Goal: Transaction & Acquisition: Purchase product/service

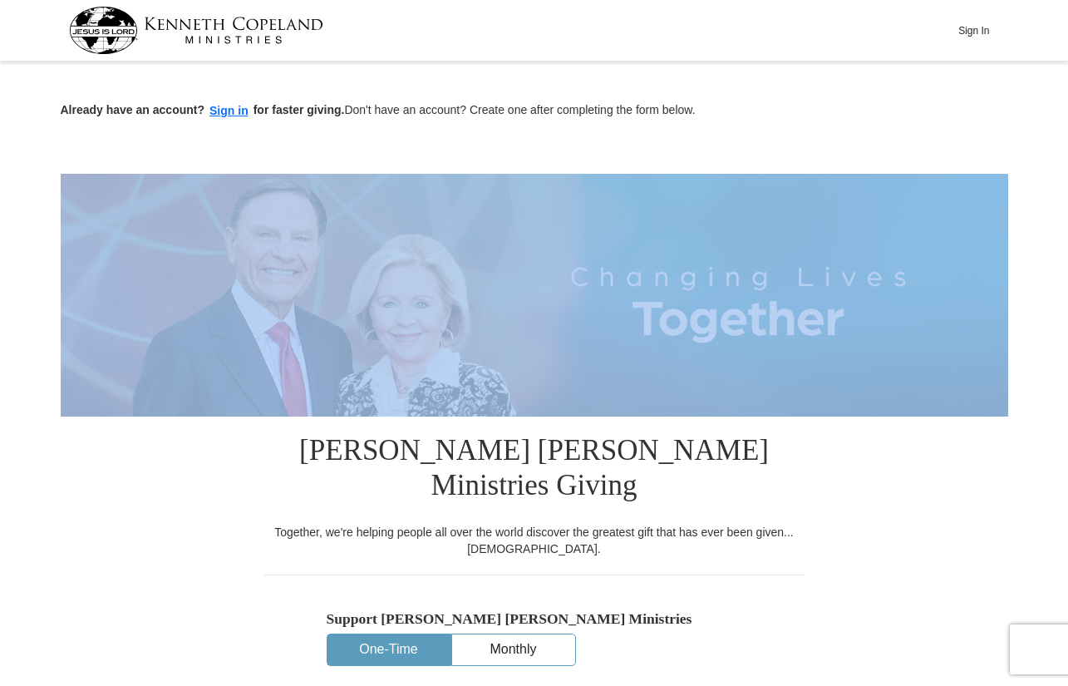
drag, startPoint x: 1068, startPoint y: 125, endPoint x: 1067, endPoint y: 200, distance: 75.7
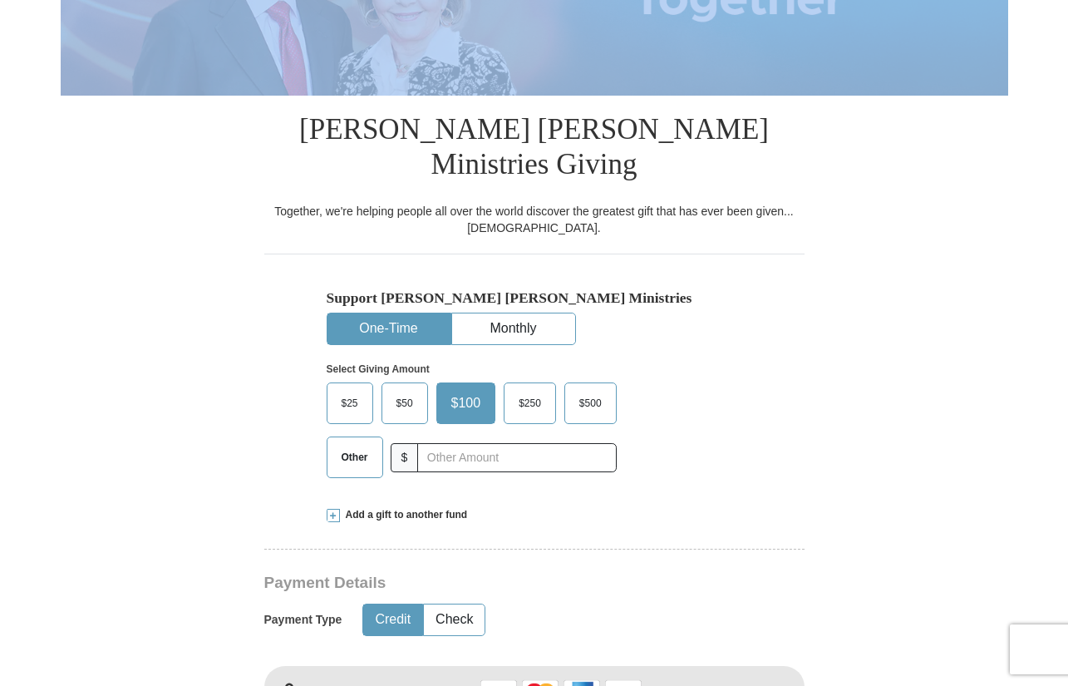
scroll to position [364, 0]
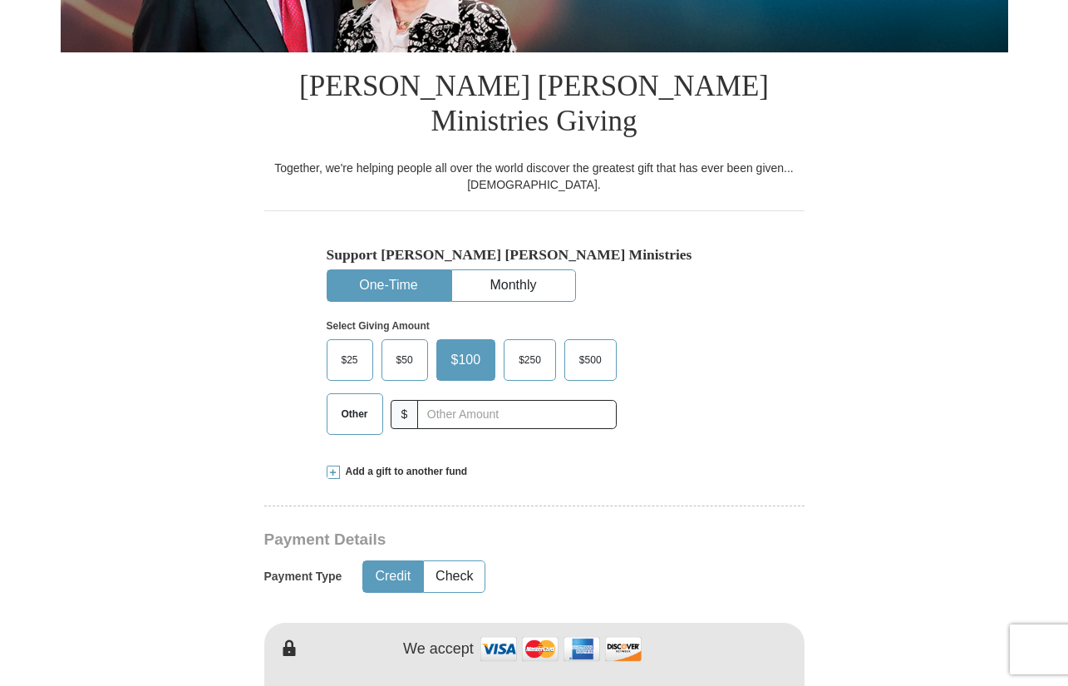
click at [349, 402] on span "Other" at bounding box center [354, 414] width 43 height 25
click at [0, 0] on input "Other" at bounding box center [0, 0] width 0 height 0
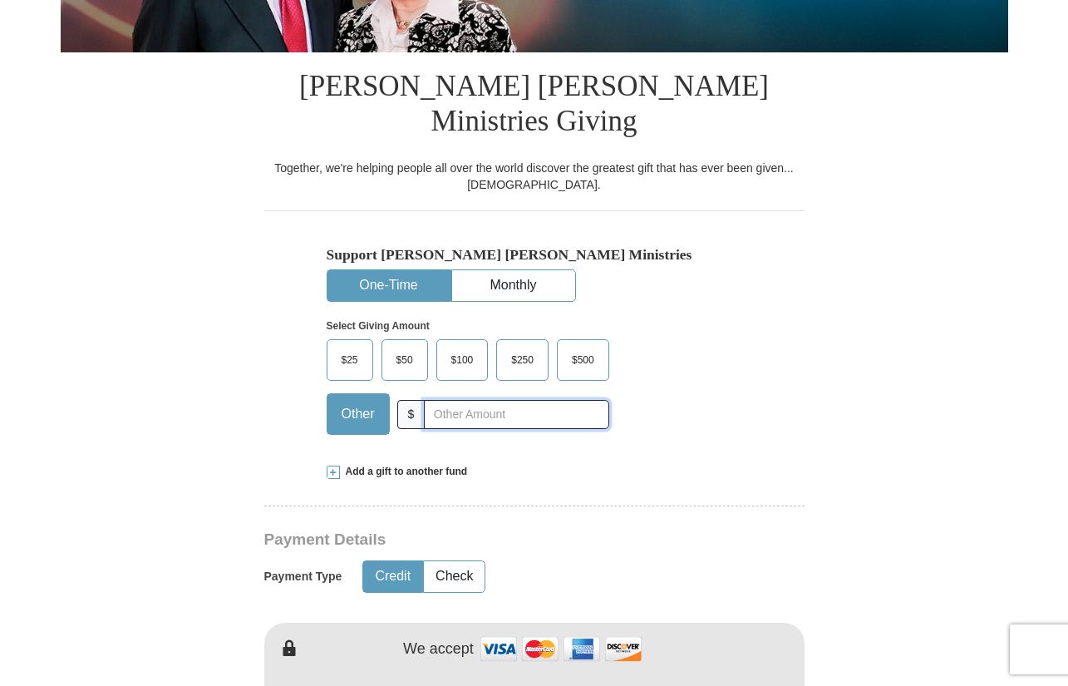
drag, startPoint x: 445, startPoint y: 377, endPoint x: 448, endPoint y: 365, distance: 12.9
click at [446, 400] on input "text" at bounding box center [516, 414] width 185 height 29
click at [446, 400] on input "16.53" at bounding box center [516, 414] width 185 height 29
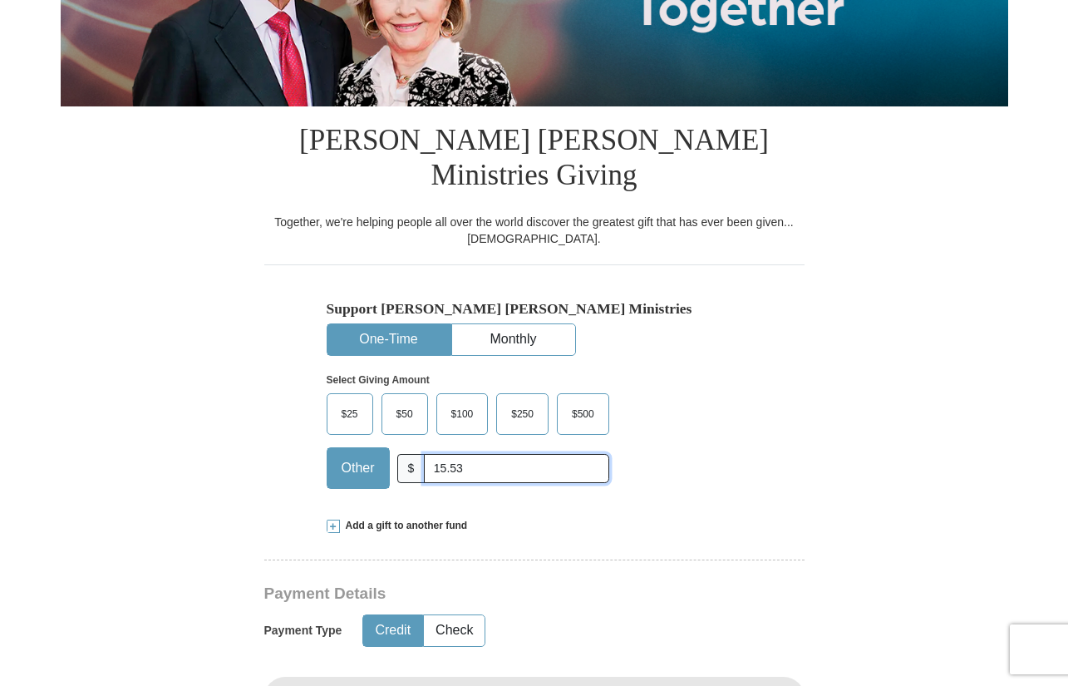
scroll to position [281, 0]
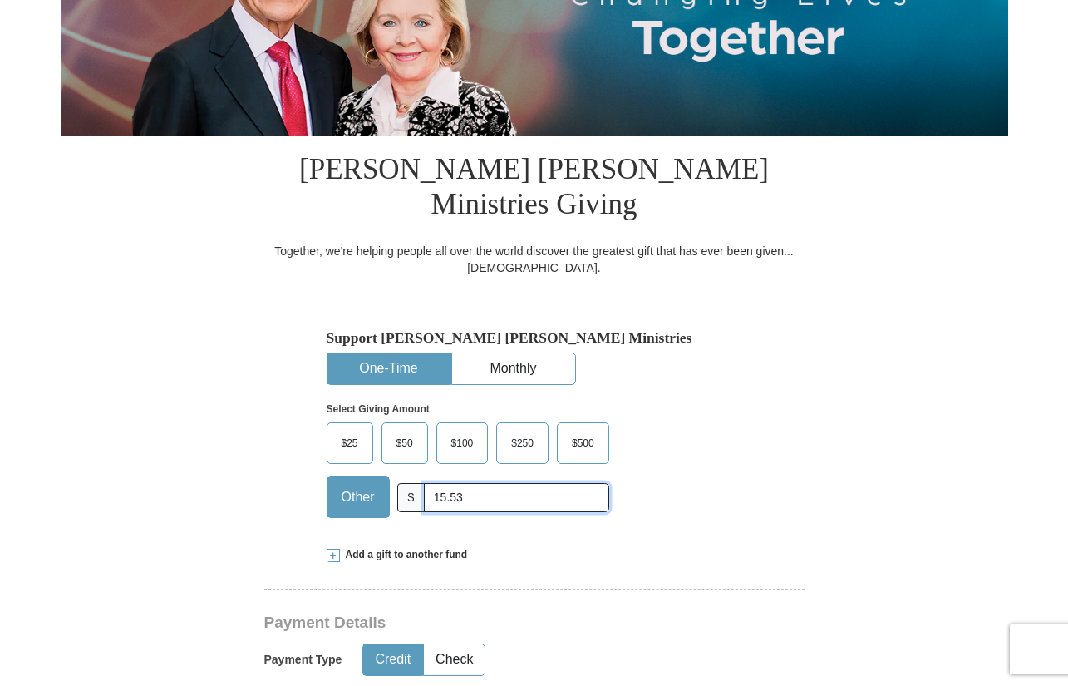
click at [466, 483] on input "15.53" at bounding box center [516, 497] width 185 height 29
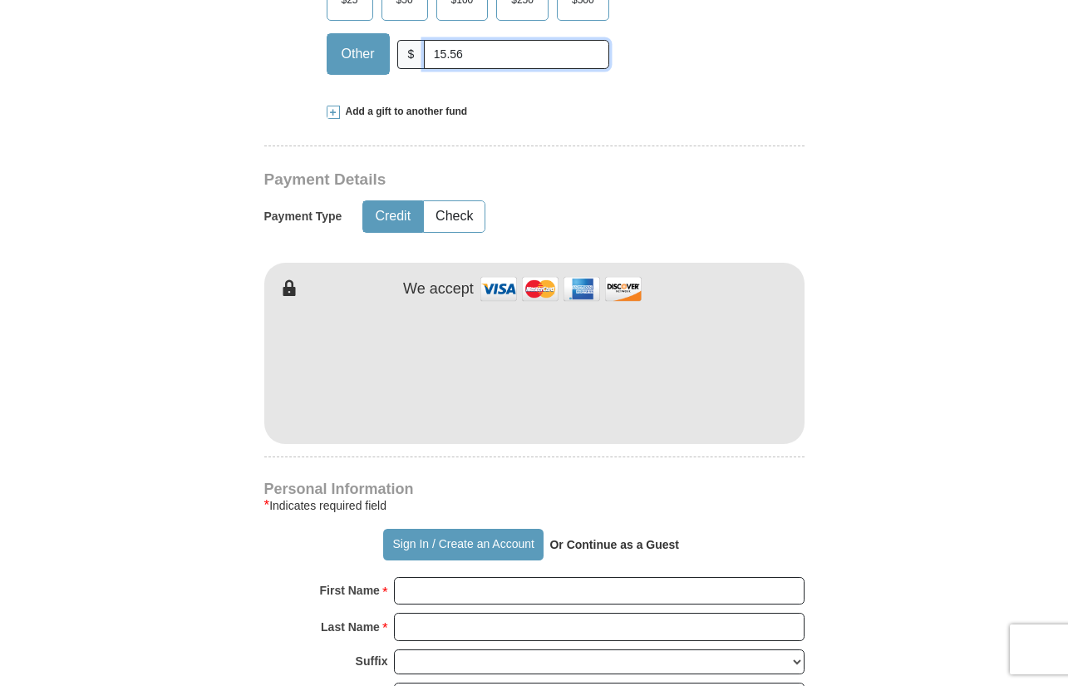
scroll to position [751, 0]
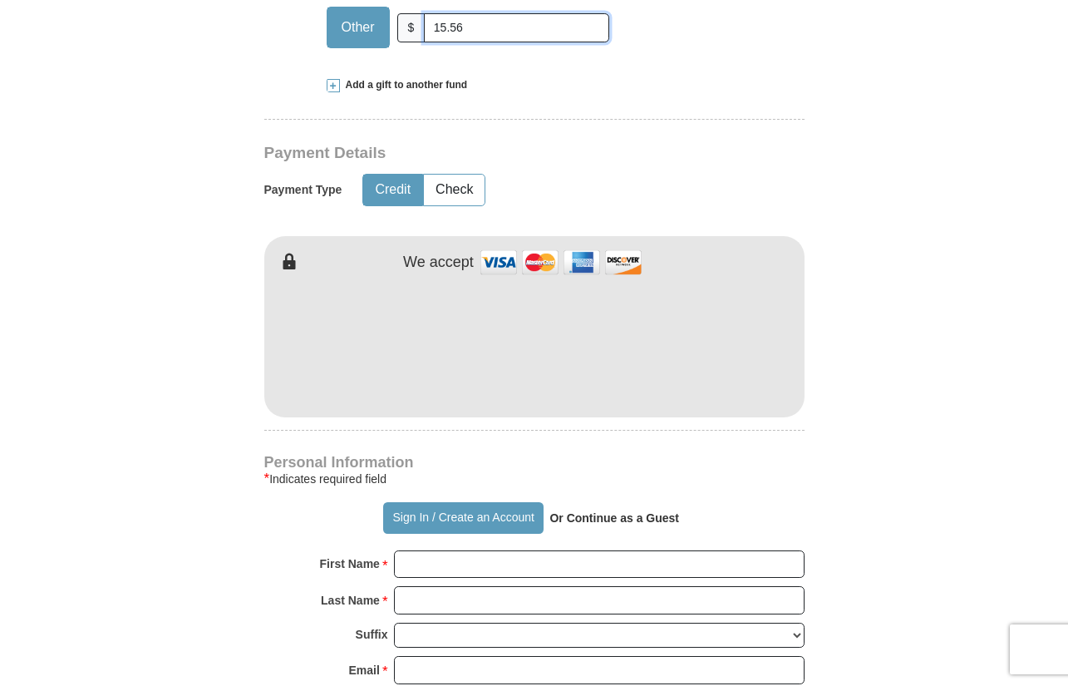
type input "15.56"
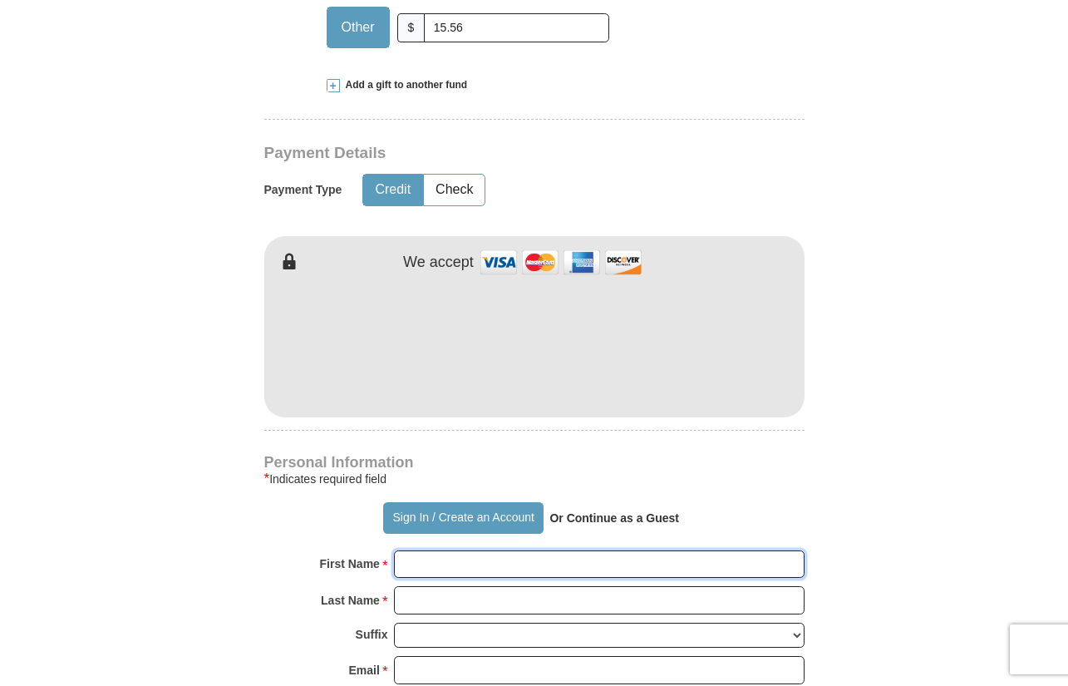
drag, startPoint x: 450, startPoint y: 530, endPoint x: 412, endPoint y: 533, distance: 38.4
click at [412, 550] on input "First Name *" at bounding box center [599, 564] width 411 height 28
type input "[PERSON_NAME]"
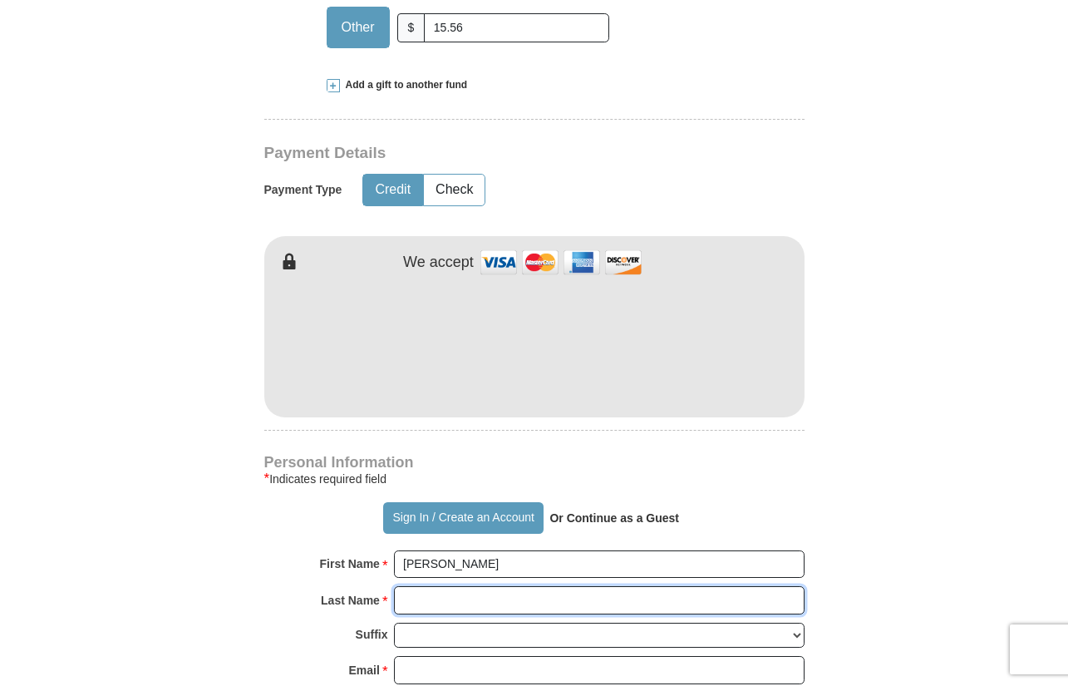
type input "[PERSON_NAME]"
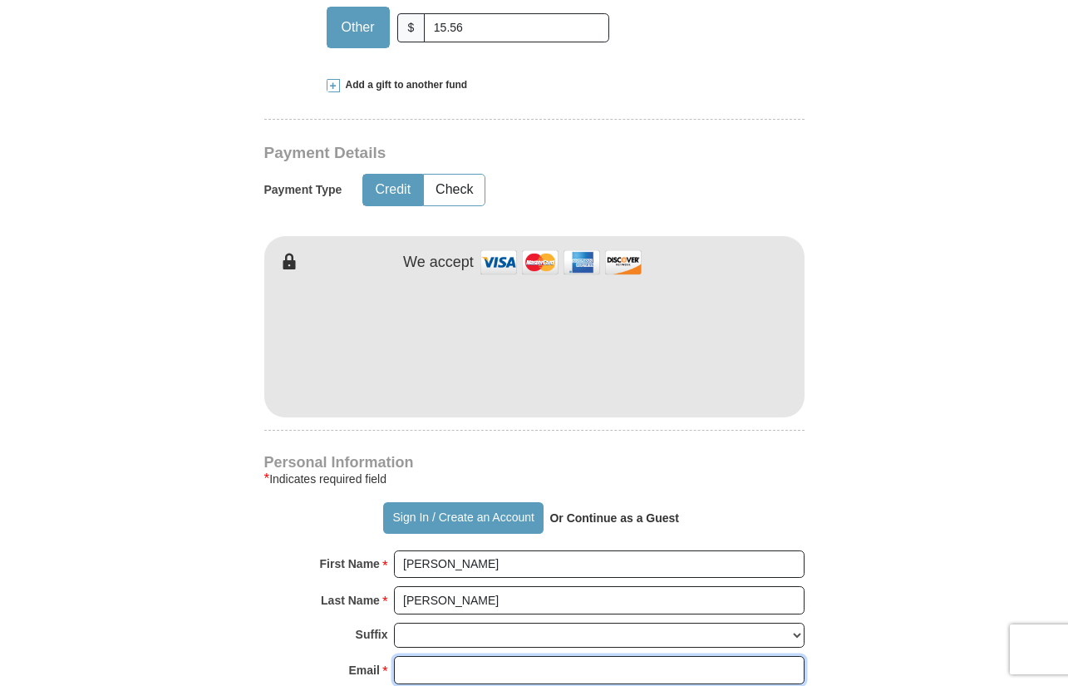
type input "[EMAIL_ADDRESS][DOMAIN_NAME]"
type input "[STREET_ADDRESS]"
type input "Austin"
select select "[GEOGRAPHIC_DATA]"
type input "78753"
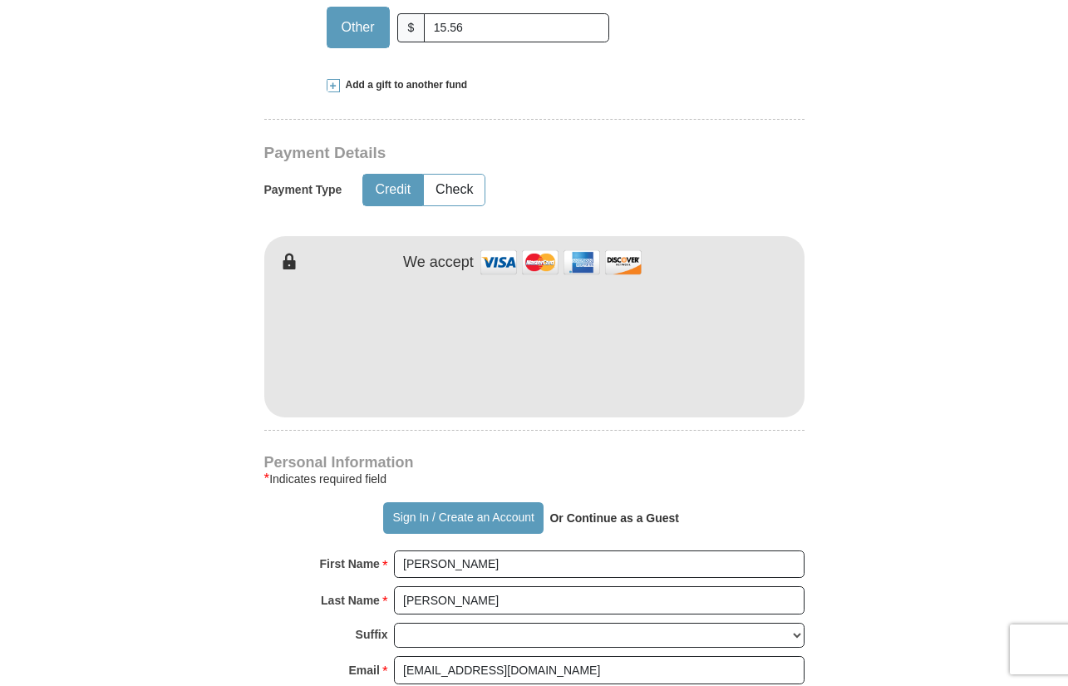
type input "5124609623"
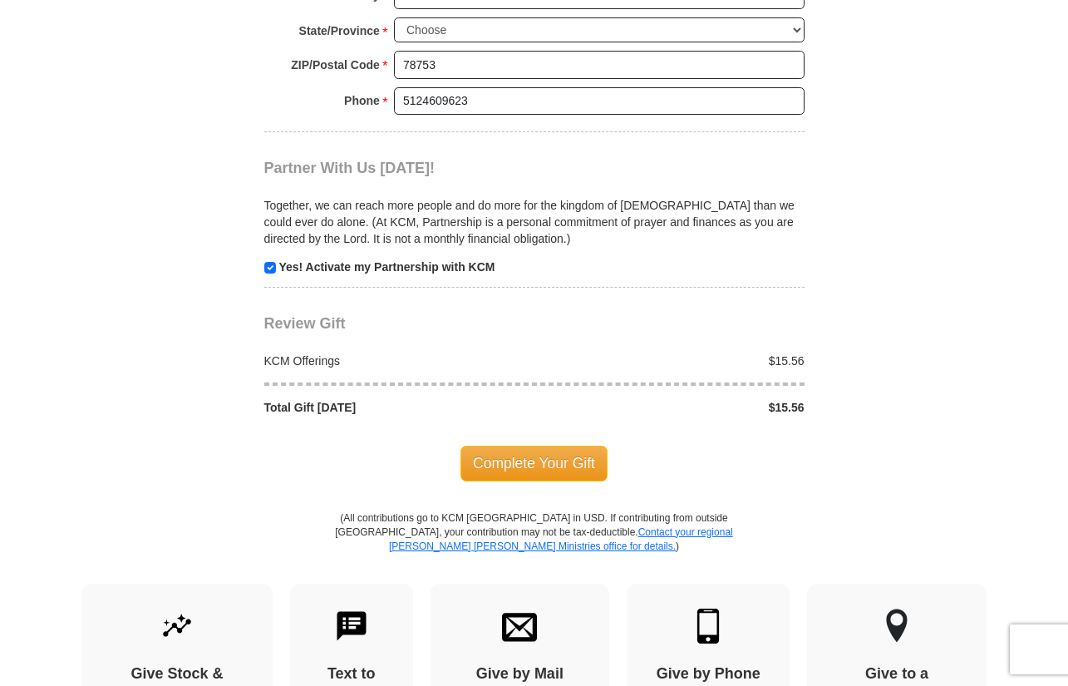
scroll to position [1572, 0]
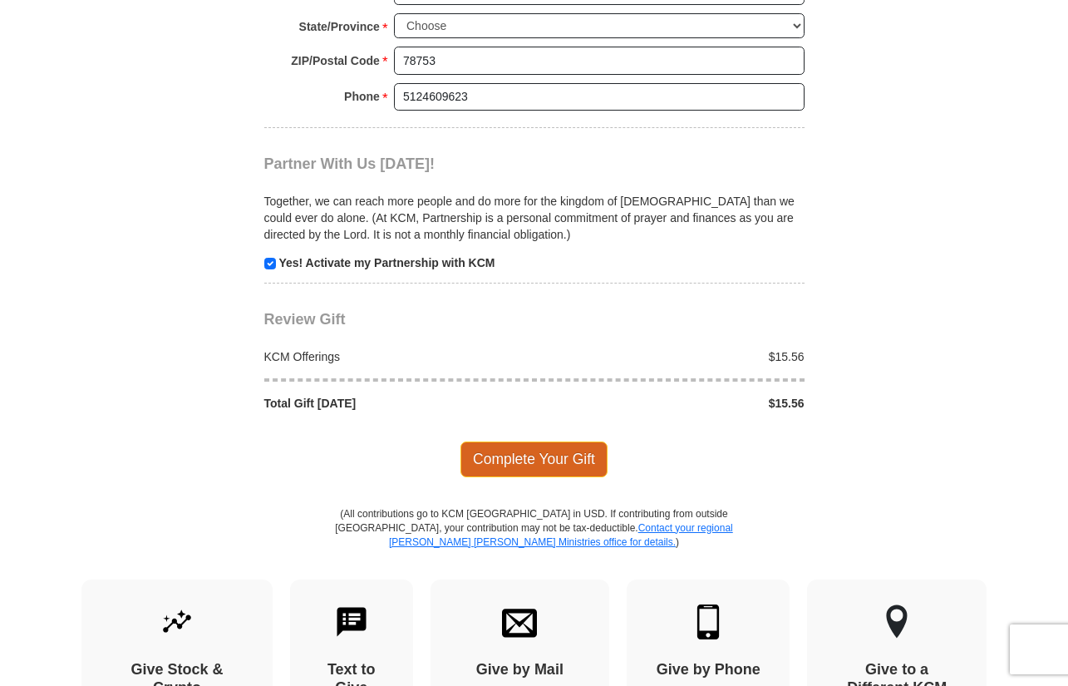
click at [535, 441] on span "Complete Your Gift" at bounding box center [534, 458] width 147 height 35
